Goal: Task Accomplishment & Management: Use online tool/utility

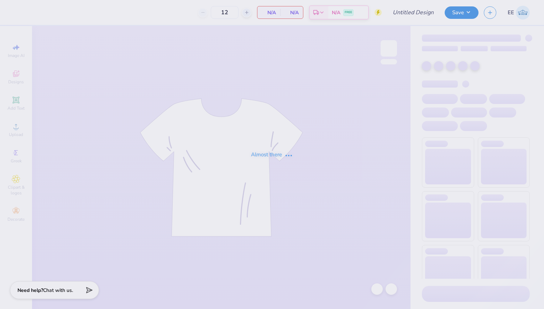
type input "Chi Omega Dads Weekend"
type input "50"
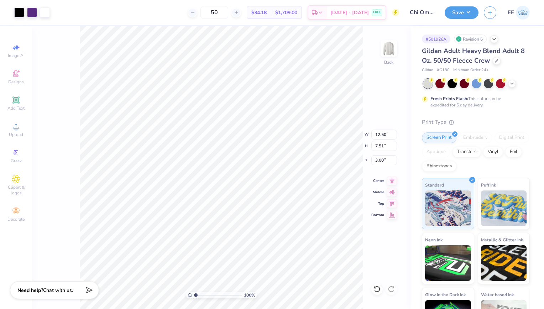
type input "3.00"
click at [473, 12] on button "Save" at bounding box center [462, 11] width 34 height 12
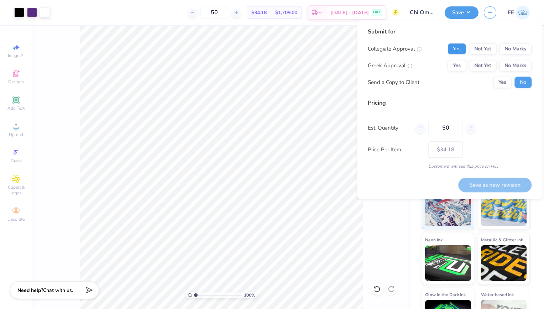
click at [458, 46] on button "Yes" at bounding box center [457, 48] width 19 height 11
click at [456, 61] on button "Yes" at bounding box center [457, 65] width 19 height 11
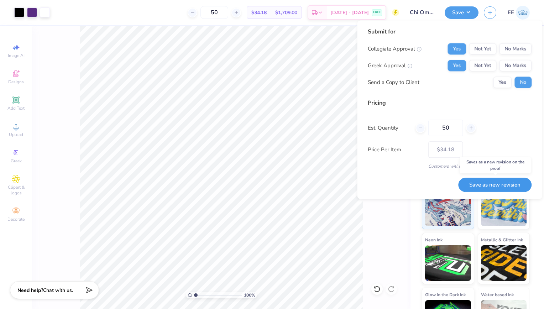
click at [486, 181] on button "Save as new revision" at bounding box center [494, 185] width 73 height 15
type input "$34.18"
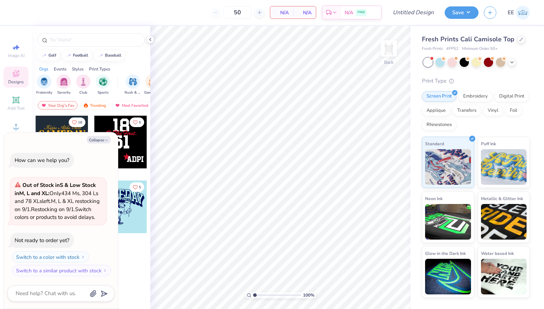
type textarea "x"
